Goal: Find specific page/section: Find specific page/section

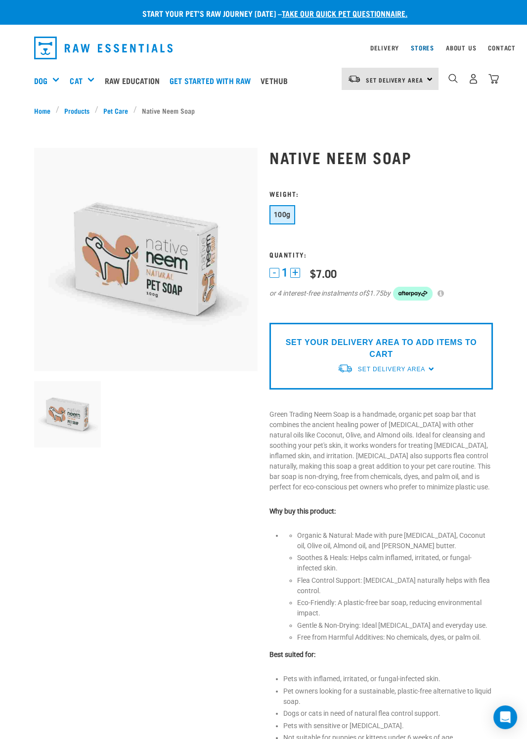
click at [418, 47] on link "Stores" at bounding box center [422, 47] width 23 height 3
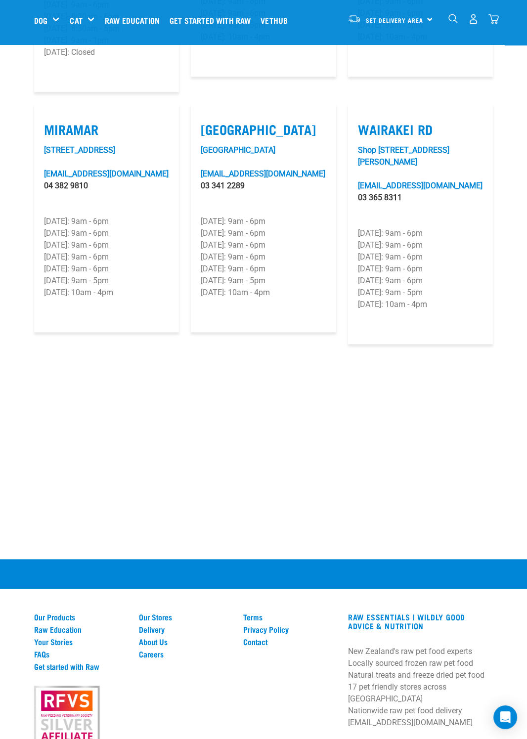
scroll to position [1562, 0]
